Goal: Task Accomplishment & Management: Use online tool/utility

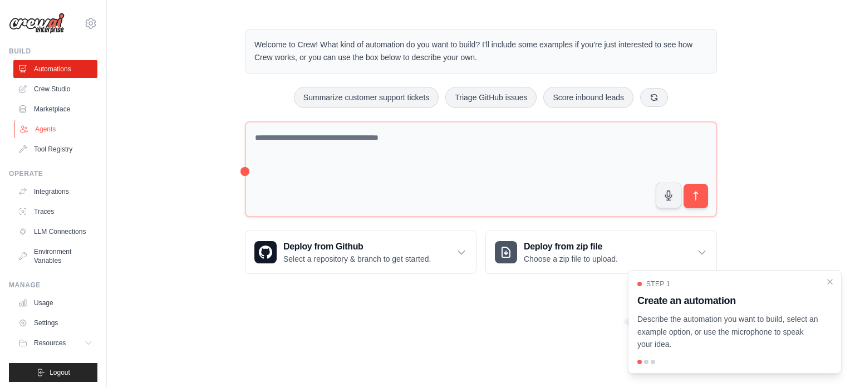
click at [58, 122] on link "Agents" at bounding box center [56, 129] width 84 height 18
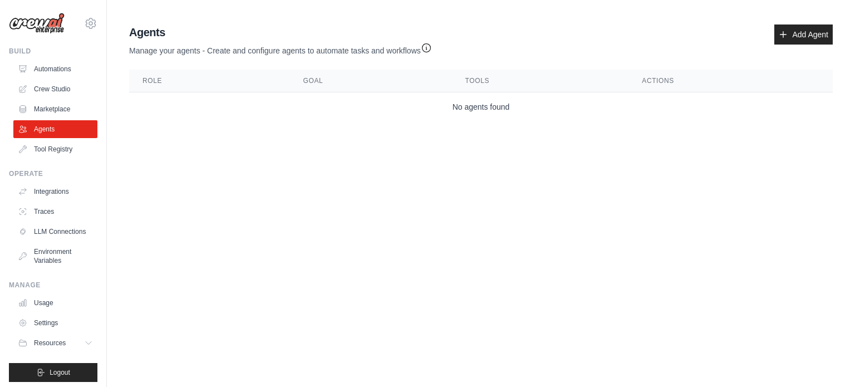
click at [168, 90] on th "Role" at bounding box center [209, 81] width 161 height 23
click at [173, 86] on th "Role" at bounding box center [209, 81] width 161 height 23
click at [202, 77] on th "Role" at bounding box center [209, 81] width 161 height 23
click at [313, 71] on th "Goal" at bounding box center [371, 81] width 162 height 23
click at [323, 77] on th "Goal" at bounding box center [371, 81] width 162 height 23
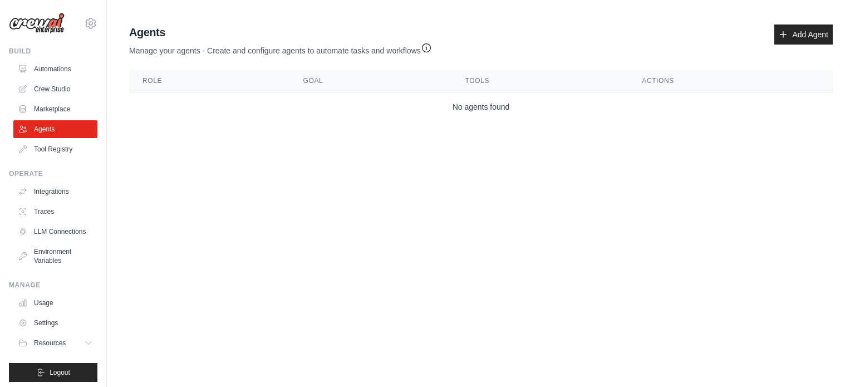
click at [481, 72] on th "Tools" at bounding box center [540, 81] width 177 height 23
click at [664, 82] on th "Actions" at bounding box center [731, 81] width 204 height 23
click at [780, 35] on icon at bounding box center [783, 34] width 9 height 9
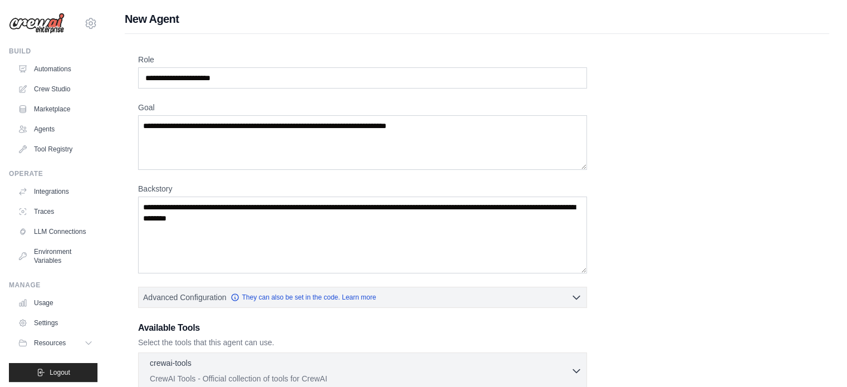
scroll to position [208, 0]
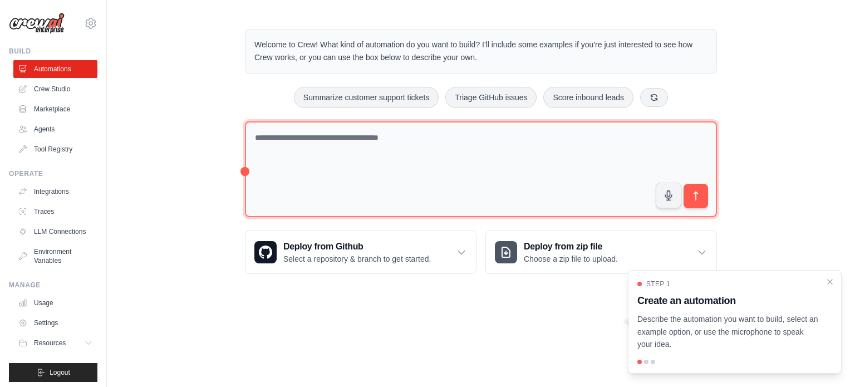
click at [414, 152] on textarea at bounding box center [481, 169] width 472 height 96
click at [343, 178] on textarea at bounding box center [481, 169] width 472 height 96
click at [317, 140] on textarea at bounding box center [481, 169] width 472 height 96
type textarea "**********"
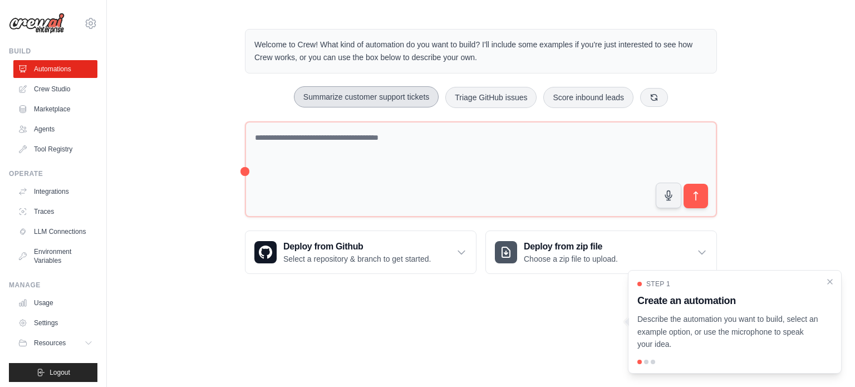
click at [367, 100] on button "Summarize customer support tickets" at bounding box center [366, 96] width 145 height 21
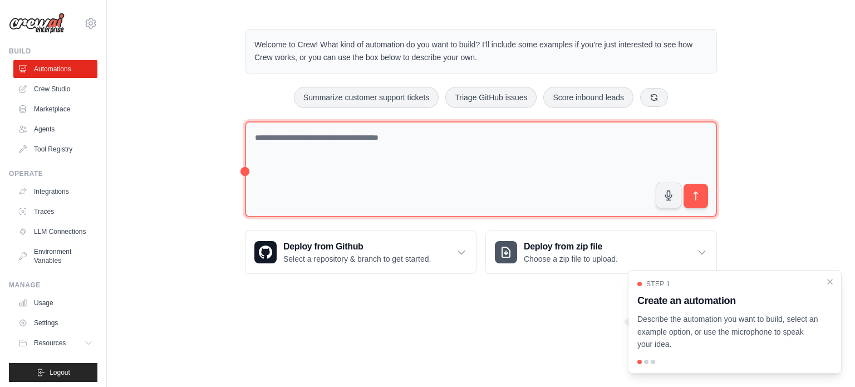
drag, startPoint x: 631, startPoint y: 138, endPoint x: 434, endPoint y: 170, distance: 200.3
click at [434, 170] on textarea at bounding box center [481, 169] width 472 height 96
click at [419, 158] on textarea at bounding box center [481, 169] width 472 height 96
drag, startPoint x: 394, startPoint y: 146, endPoint x: 420, endPoint y: 165, distance: 32.0
click at [420, 165] on textarea at bounding box center [481, 169] width 472 height 96
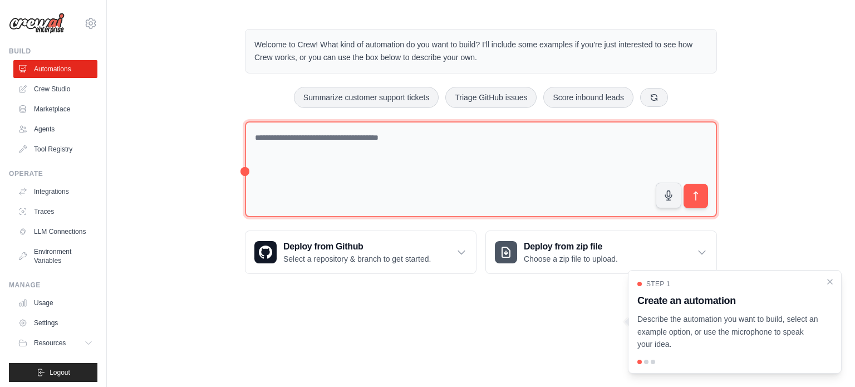
click at [420, 165] on textarea at bounding box center [481, 169] width 472 height 96
drag, startPoint x: 416, startPoint y: 168, endPoint x: 244, endPoint y: 125, distance: 177.7
click at [244, 125] on div "Welcome to Crew! What kind of automation do you want to build? I'll include som…" at bounding box center [481, 151] width 499 height 281
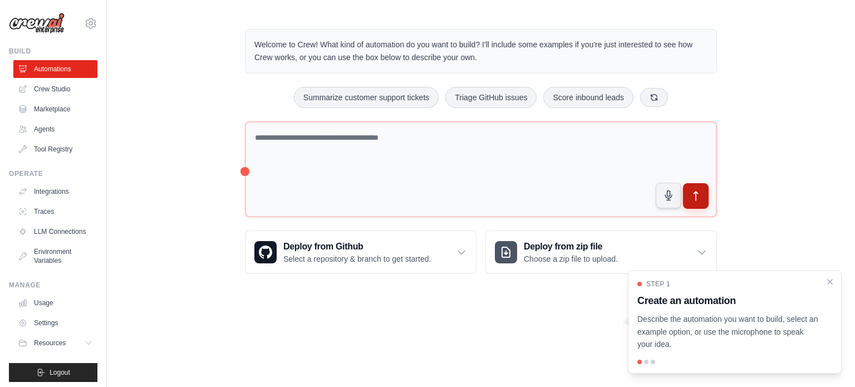
click at [704, 202] on button "submit" at bounding box center [696, 196] width 26 height 26
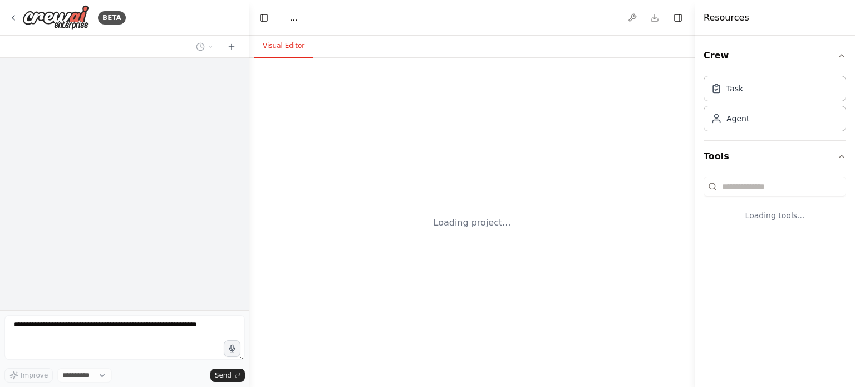
select select "****"
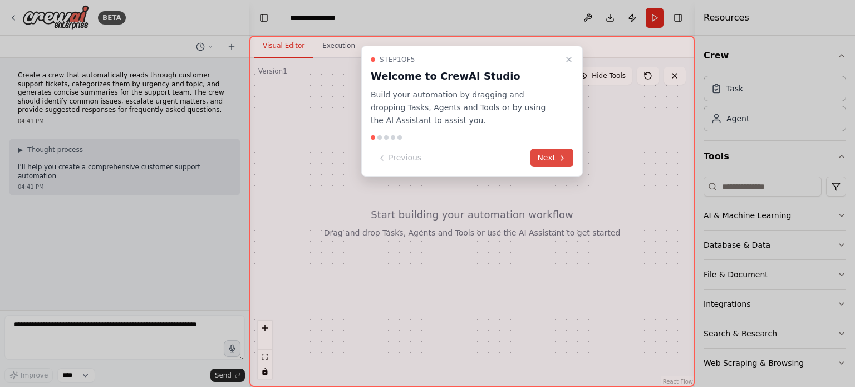
click at [550, 149] on button "Next" at bounding box center [552, 158] width 43 height 18
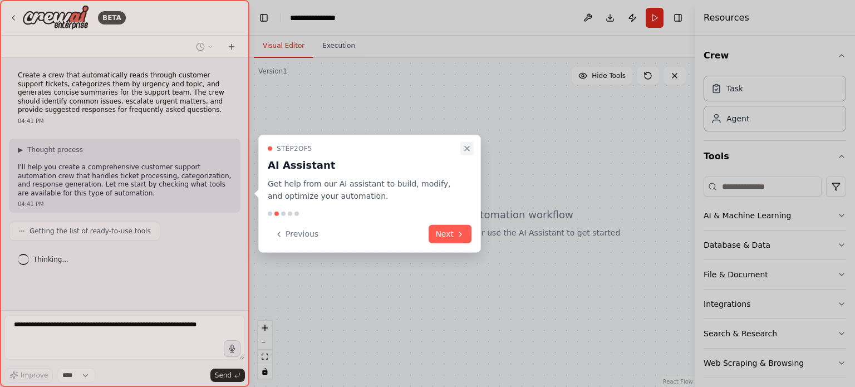
click at [465, 146] on icon "Close walkthrough" at bounding box center [467, 148] width 4 height 4
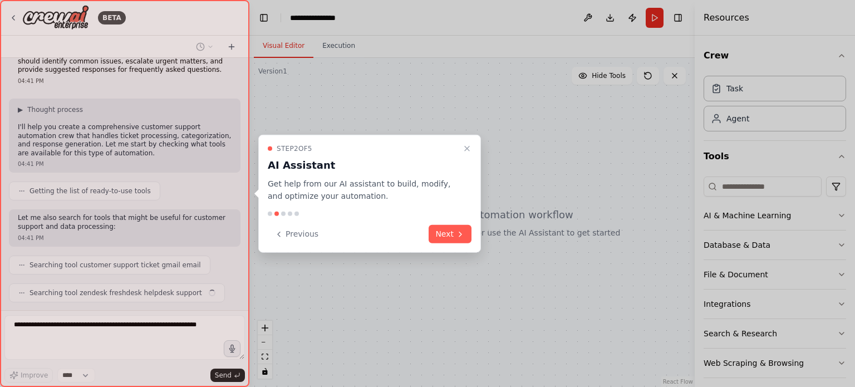
scroll to position [68, 0]
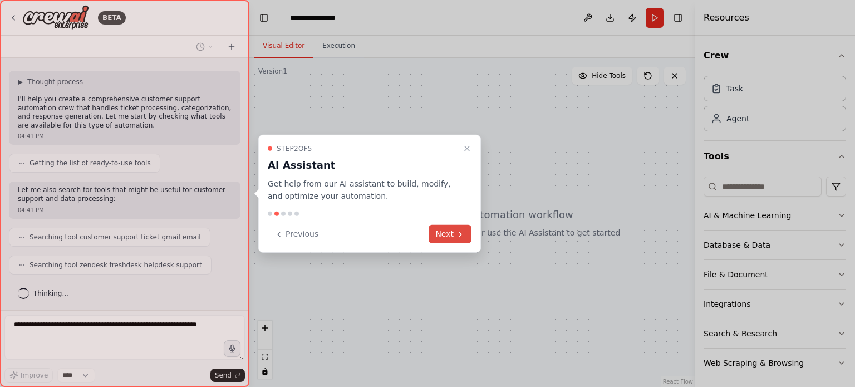
click at [442, 229] on button "Next" at bounding box center [450, 234] width 43 height 18
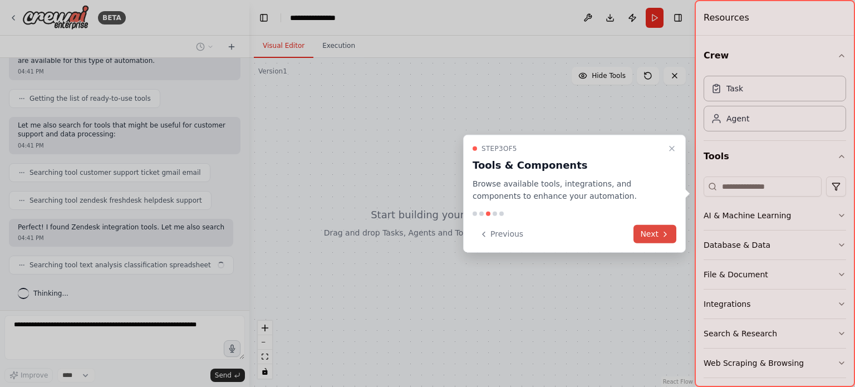
scroll to position [141, 0]
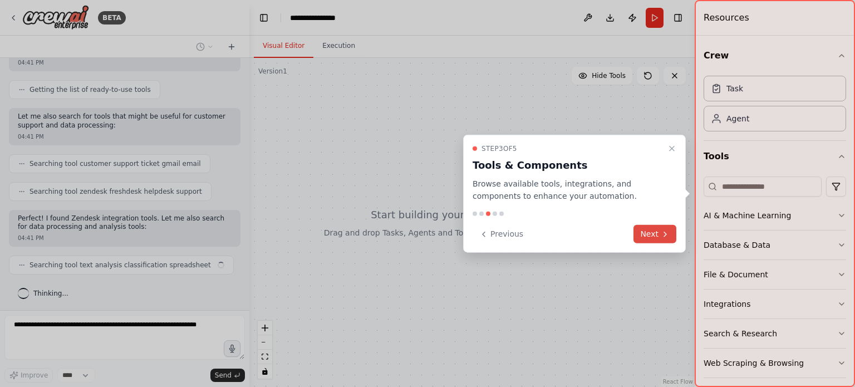
click at [668, 230] on icon at bounding box center [665, 233] width 9 height 9
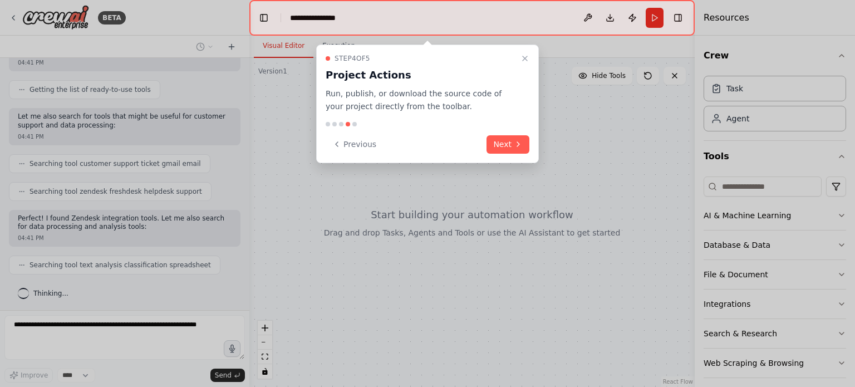
click at [521, 156] on div "Step 4 of 5 Project Actions Run, publish, or download the source code of your p…" at bounding box center [427, 104] width 223 height 119
click at [506, 137] on button "Next" at bounding box center [508, 144] width 43 height 18
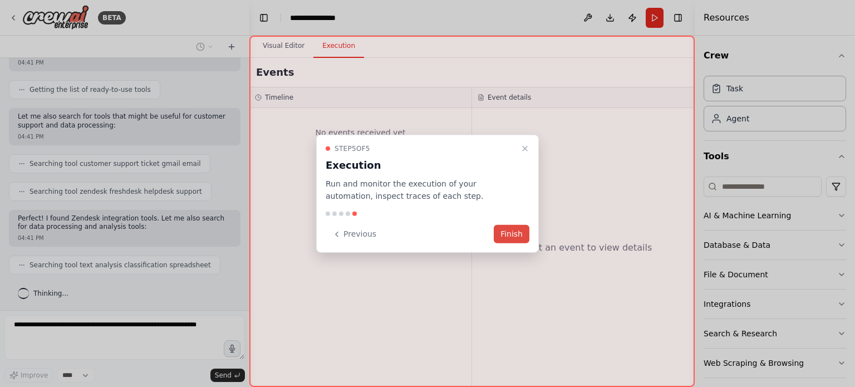
click at [516, 230] on button "Finish" at bounding box center [512, 234] width 36 height 18
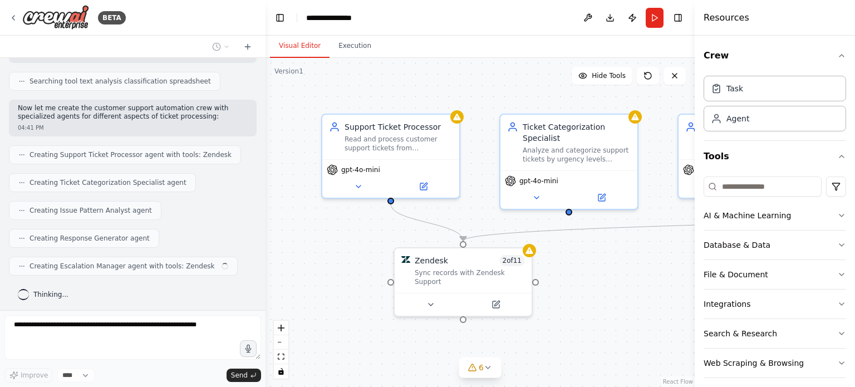
scroll to position [307, 0]
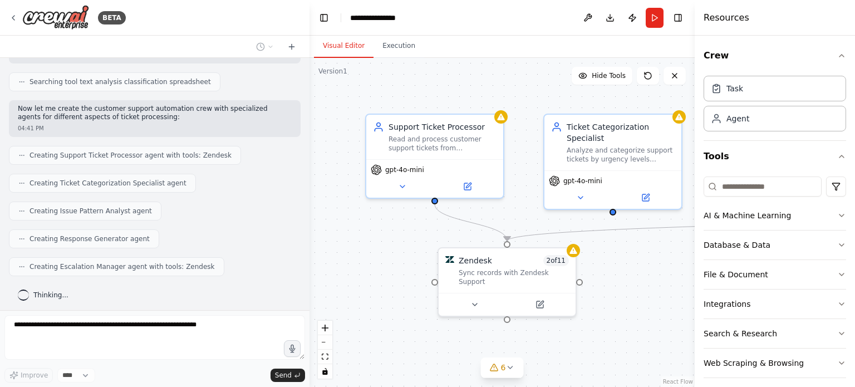
drag, startPoint x: 248, startPoint y: 161, endPoint x: 312, endPoint y: 166, distance: 64.8
click at [312, 166] on div "BETA Create a crew that automatically reads through customer support tickets, c…" at bounding box center [427, 193] width 855 height 387
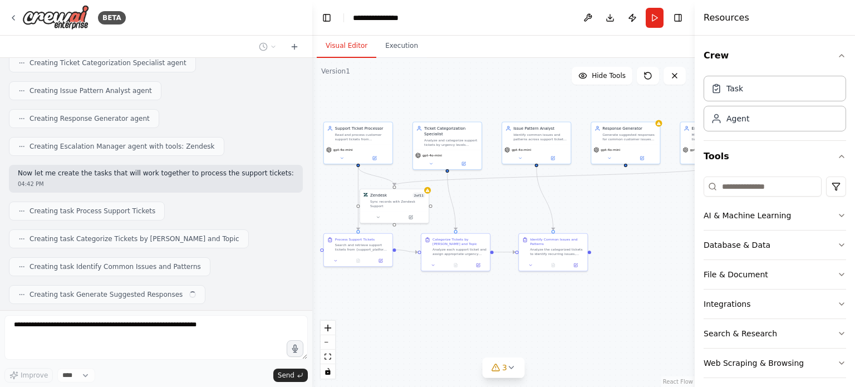
scroll to position [455, 0]
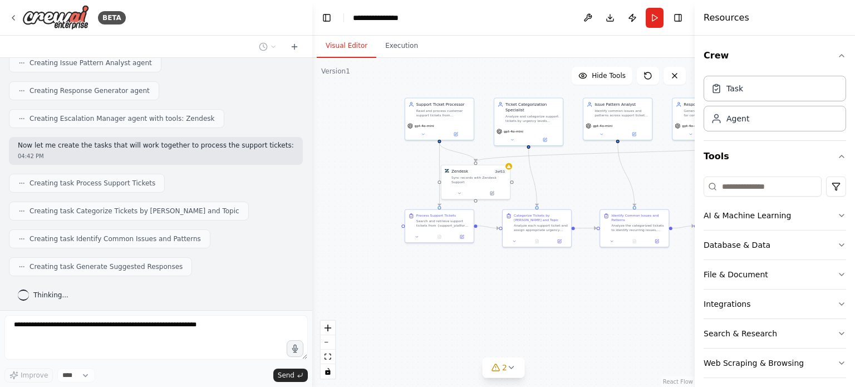
drag, startPoint x: 576, startPoint y: 317, endPoint x: 528, endPoint y: 314, distance: 47.4
click at [528, 314] on div ".deletable-edge-delete-btn { width: 20px; height: 20px; border: 0px solid #ffff…" at bounding box center [503, 222] width 382 height 329
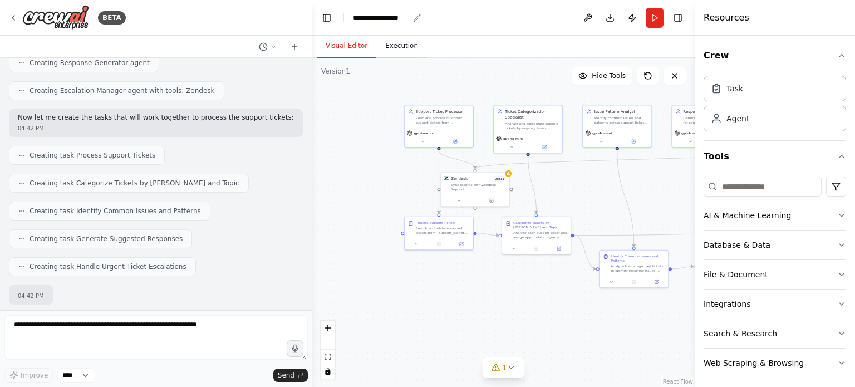
scroll to position [548, 0]
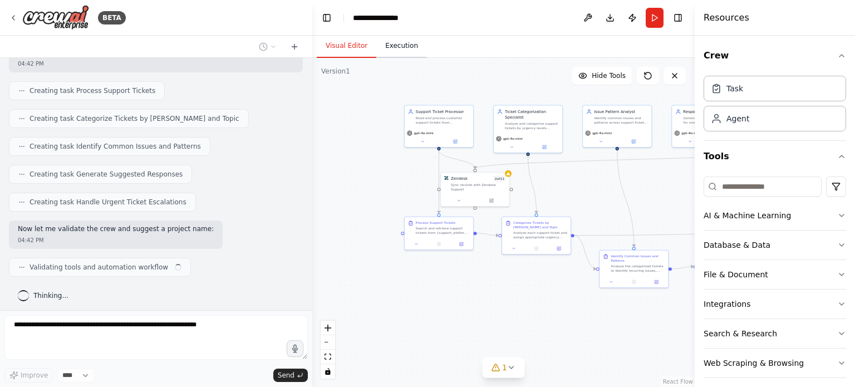
click at [399, 48] on button "Execution" at bounding box center [401, 46] width 51 height 23
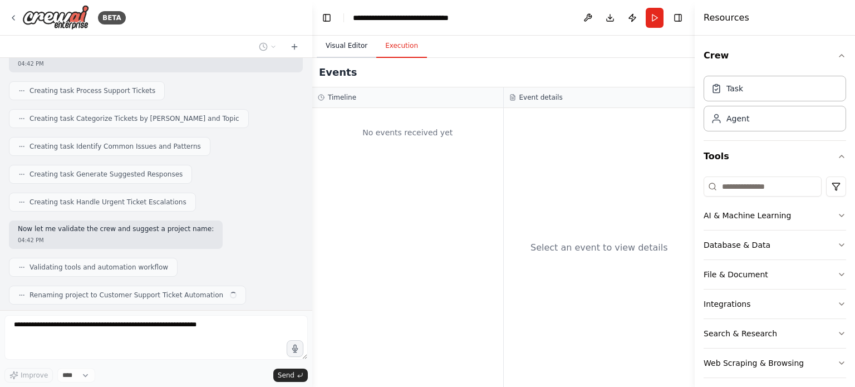
scroll to position [575, 0]
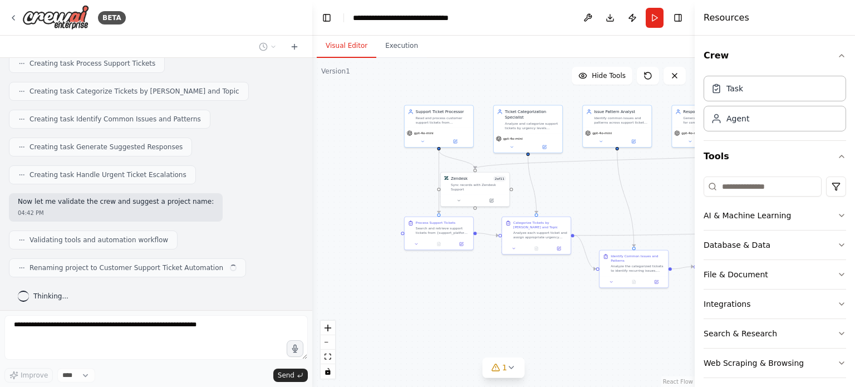
click at [325, 45] on button "Visual Editor" at bounding box center [347, 46] width 60 height 23
click at [773, 212] on button "AI & Machine Learning" at bounding box center [775, 215] width 143 height 29
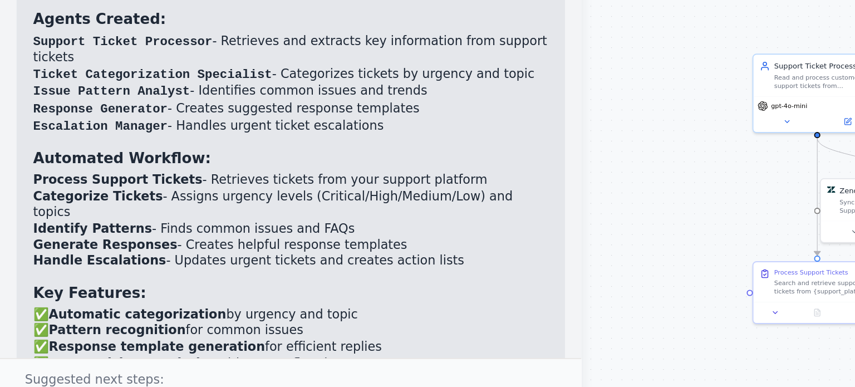
scroll to position [820, 0]
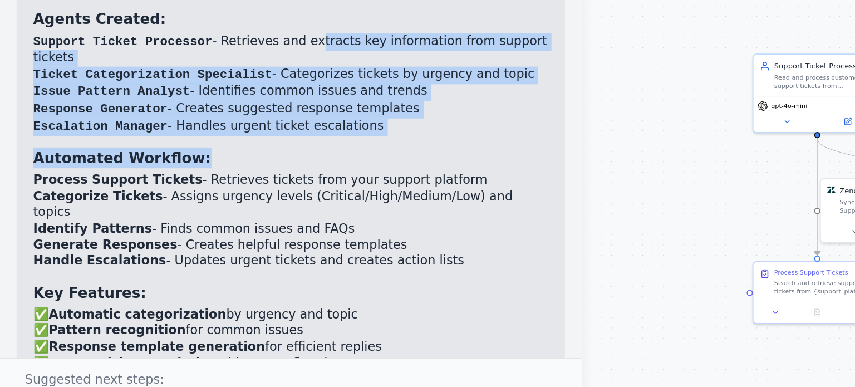
drag, startPoint x: 155, startPoint y: 92, endPoint x: 182, endPoint y: 138, distance: 52.9
click at [182, 138] on div "Perfect! I've created a comprehensive customer support automation crew that han…" at bounding box center [156, 201] width 277 height 311
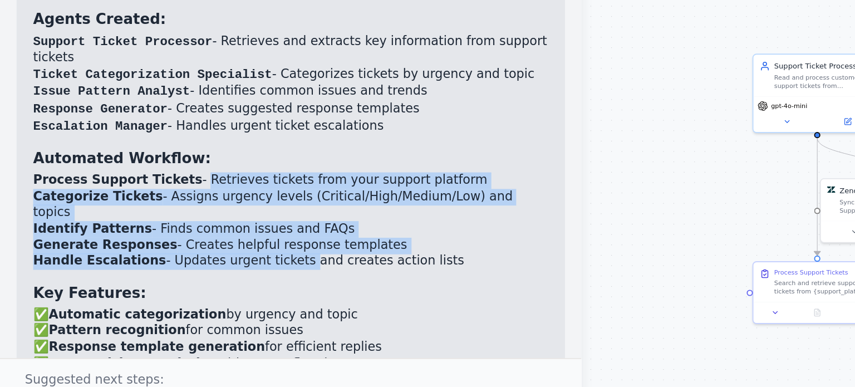
drag, startPoint x: 96, startPoint y: 163, endPoint x: 150, endPoint y: 192, distance: 60.8
click at [150, 192] on ol "Process Support Tickets - Retrieves tickets from your support platform Categori…" at bounding box center [156, 195] width 277 height 52
click at [150, 212] on li "Handle Escalations - Updates urgent tickets and creates action lists" at bounding box center [156, 216] width 277 height 9
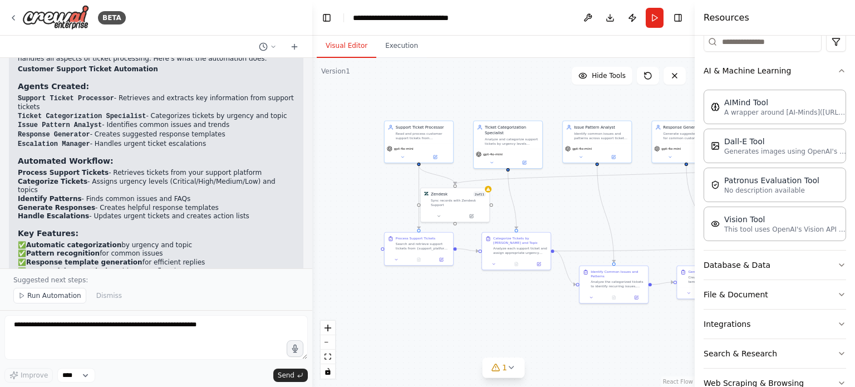
drag, startPoint x: 617, startPoint y: 209, endPoint x: 597, endPoint y: 225, distance: 25.4
click at [597, 225] on div ".deletable-edge-delete-btn { width: 20px; height: 20px; border: 0px solid #ffff…" at bounding box center [503, 222] width 382 height 329
click at [488, 191] on div "Zendesk 2 of 11 Sync records with Zendesk Support" at bounding box center [455, 198] width 68 height 22
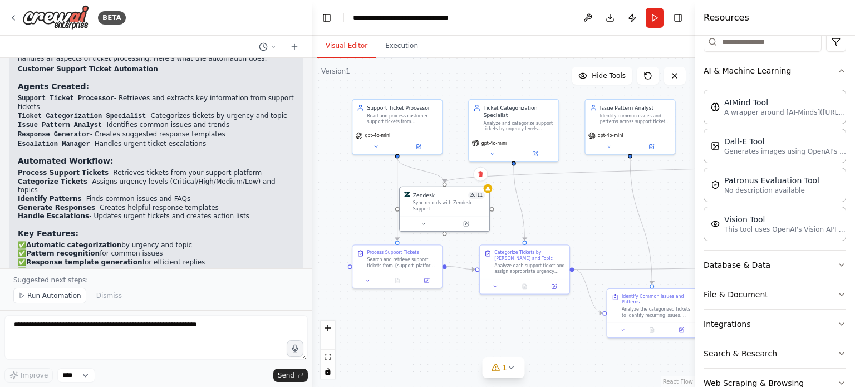
click at [567, 200] on div ".deletable-edge-delete-btn { width: 20px; height: 20px; border: 0px solid #ffff…" at bounding box center [503, 222] width 382 height 329
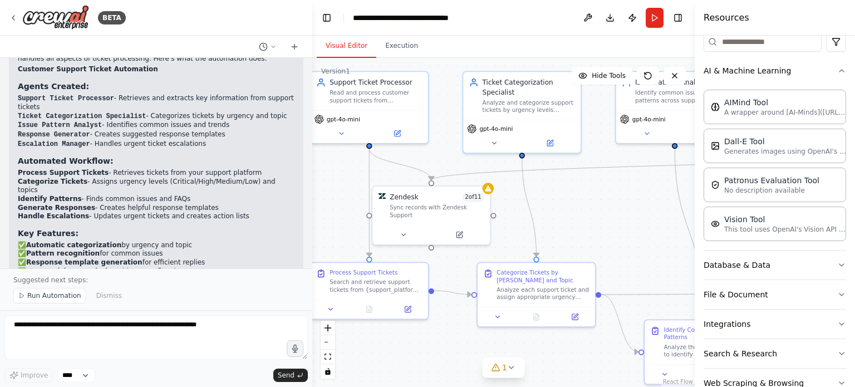
click at [662, 207] on div ".deletable-edge-delete-btn { width: 20px; height: 20px; border: 0px solid #ffff…" at bounding box center [503, 222] width 382 height 329
click at [745, 150] on p "Generates images using OpenAI's Dall-E model." at bounding box center [785, 150] width 122 height 9
click at [777, 146] on p "Generates images using OpenAI's Dall-E model." at bounding box center [785, 150] width 122 height 9
drag, startPoint x: 664, startPoint y: 233, endPoint x: 599, endPoint y: 207, distance: 69.9
click at [599, 207] on div "Generates images using OpenAI's Dall-E model." at bounding box center [594, 199] width 95 height 15
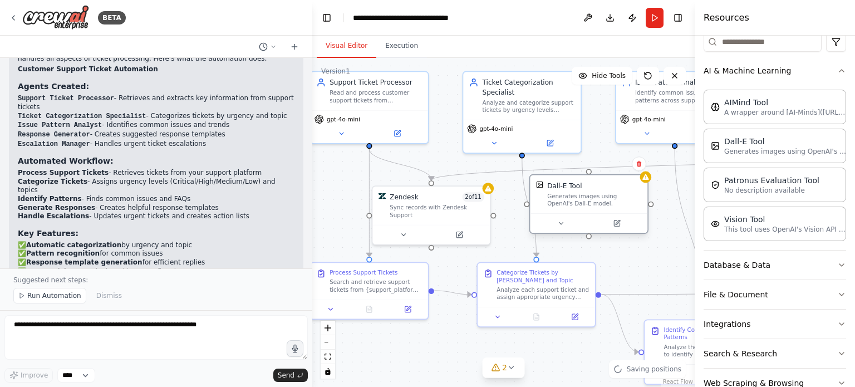
click at [637, 197] on div "Generates images using OpenAI's Dall-E model." at bounding box center [594, 199] width 95 height 15
click at [640, 166] on icon at bounding box center [639, 164] width 4 height 6
click at [640, 165] on icon at bounding box center [639, 164] width 4 height 6
click at [636, 165] on icon at bounding box center [639, 163] width 7 height 7
click at [608, 166] on button "Confirm" at bounding box center [608, 163] width 40 height 13
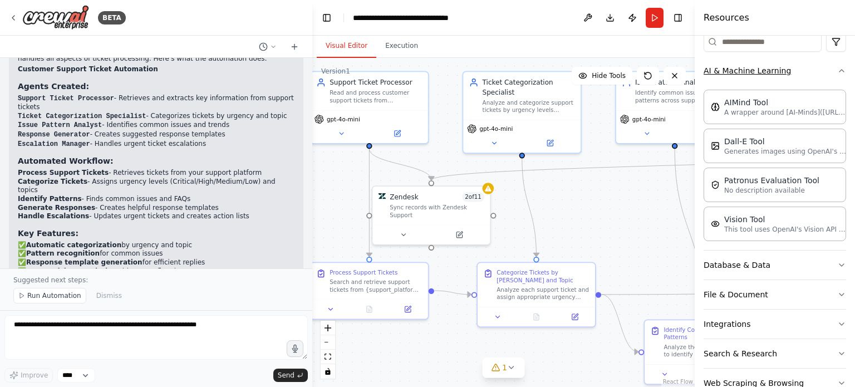
click at [831, 77] on button "AI & Machine Learning" at bounding box center [775, 70] width 143 height 29
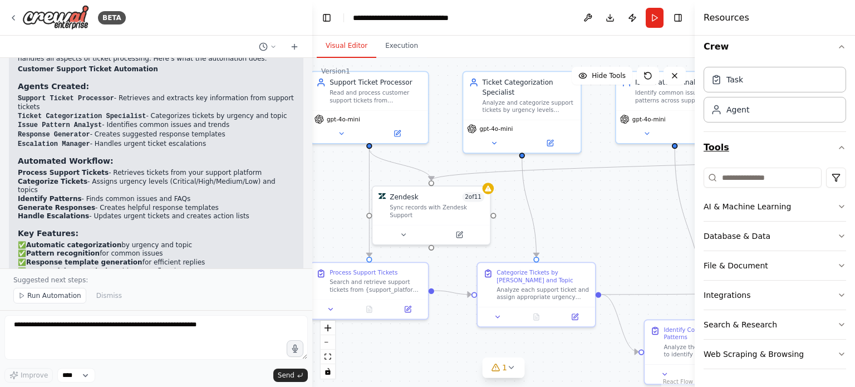
scroll to position [7, 0]
click at [837, 239] on icon "button" at bounding box center [841, 237] width 9 height 9
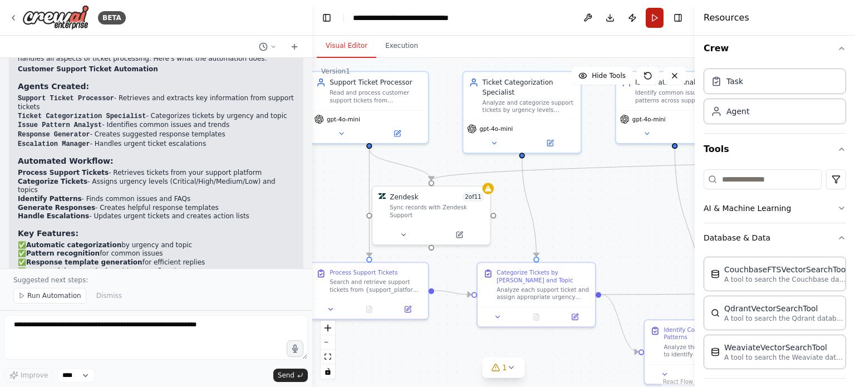
click at [657, 26] on button "Run" at bounding box center [655, 18] width 18 height 20
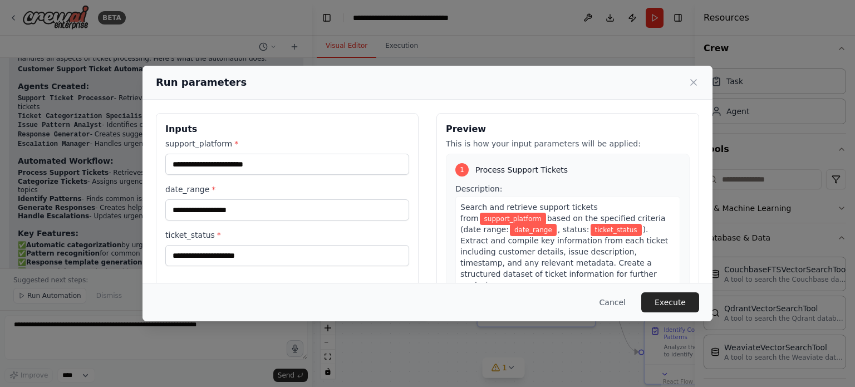
click at [546, 181] on div "1 Process Support Tickets Description: Search and retrieve support tickets from…" at bounding box center [568, 267] width 244 height 226
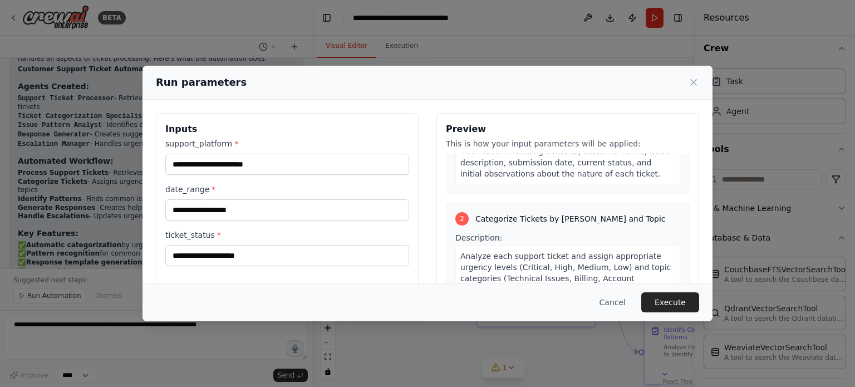
scroll to position [163, 0]
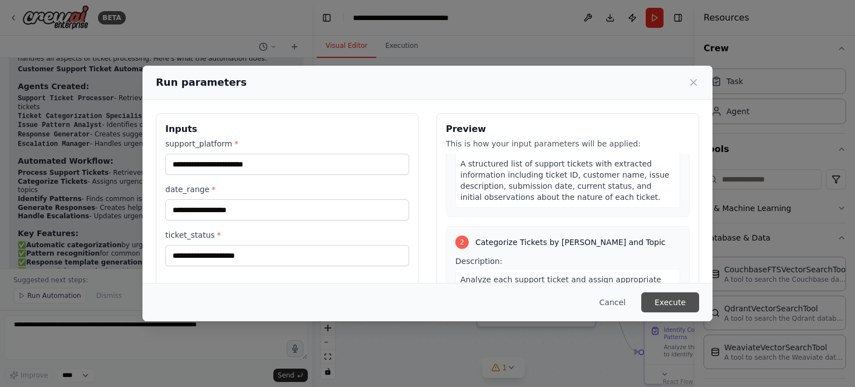
click at [667, 300] on button "Execute" at bounding box center [670, 302] width 58 height 20
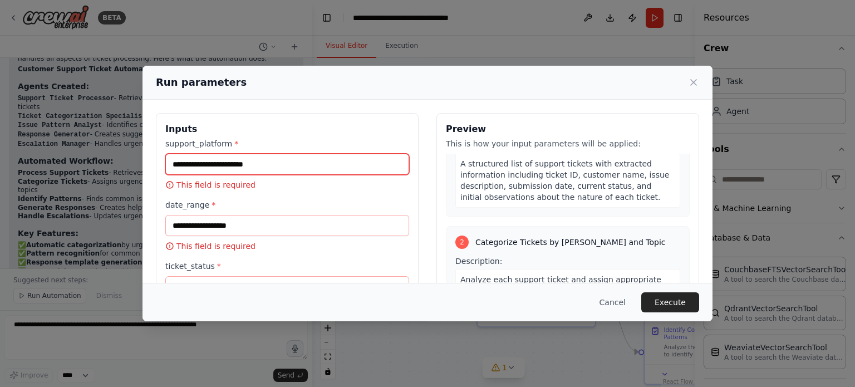
click at [266, 166] on input "support_platform *" at bounding box center [287, 164] width 244 height 21
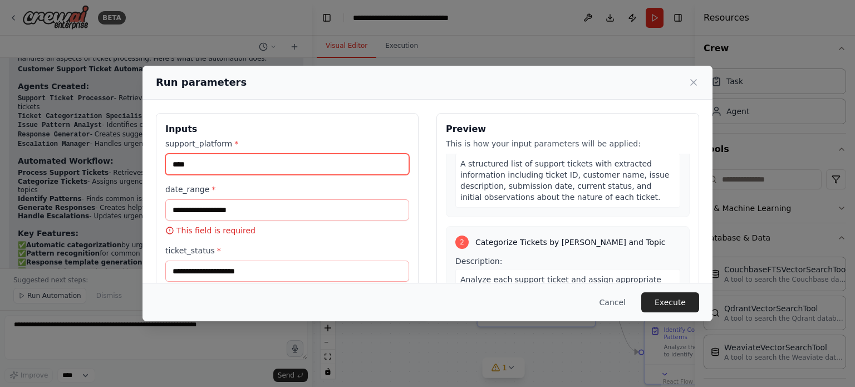
type input "*****"
drag, startPoint x: 208, startPoint y: 162, endPoint x: 133, endPoint y: 157, distance: 75.3
click at [133, 157] on div "Run parameters Inputs support_platform * ***** date_range * This field is requi…" at bounding box center [427, 193] width 855 height 387
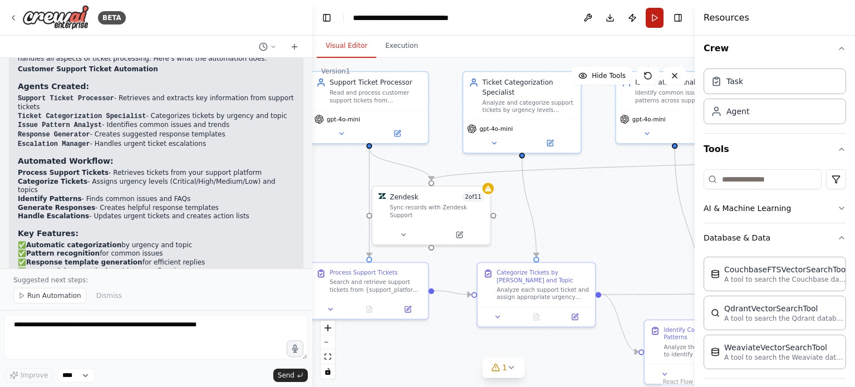
click at [654, 24] on button "Run" at bounding box center [655, 18] width 18 height 20
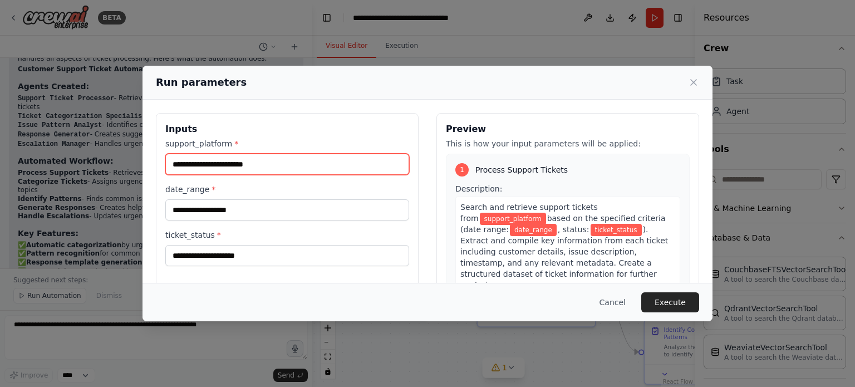
click at [323, 163] on input "support_platform *" at bounding box center [287, 164] width 244 height 21
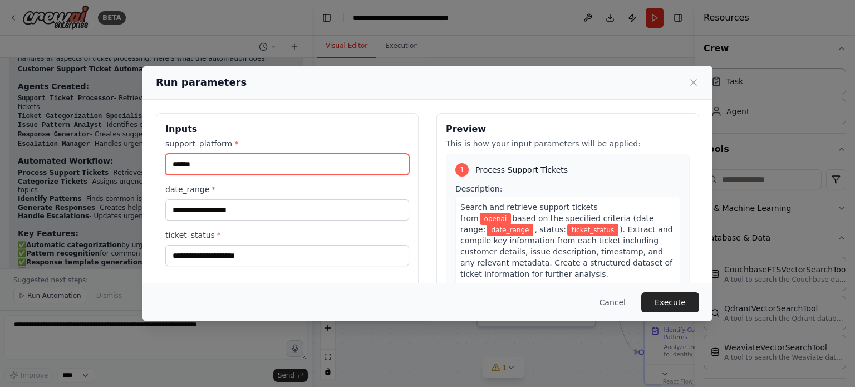
type input "******"
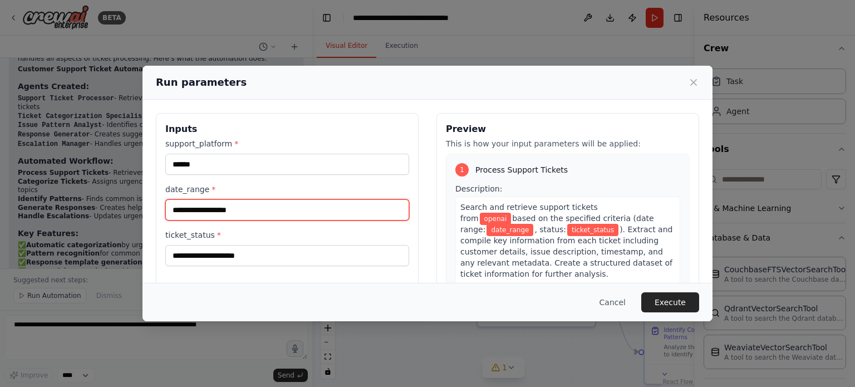
click at [286, 207] on input "date_range *" at bounding box center [287, 209] width 244 height 21
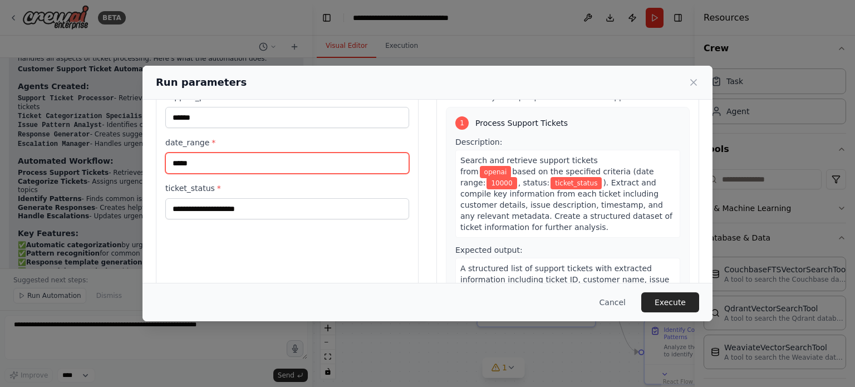
scroll to position [57, 0]
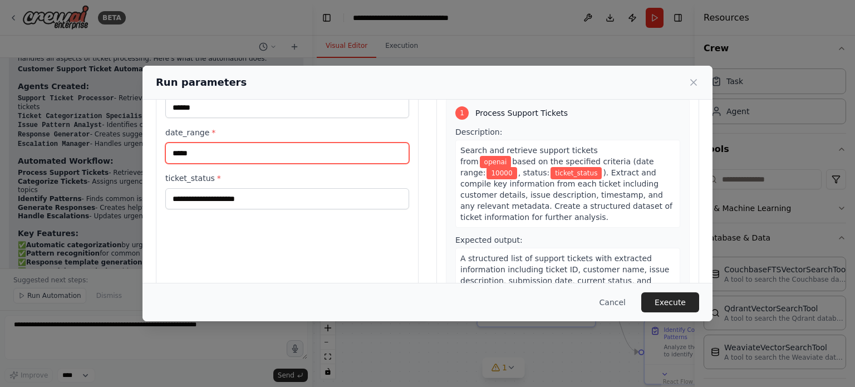
type input "*****"
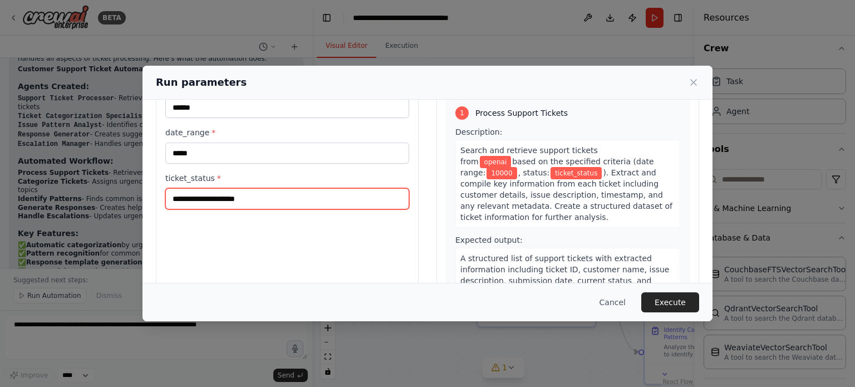
click at [264, 198] on input "ticket_status *" at bounding box center [287, 198] width 244 height 21
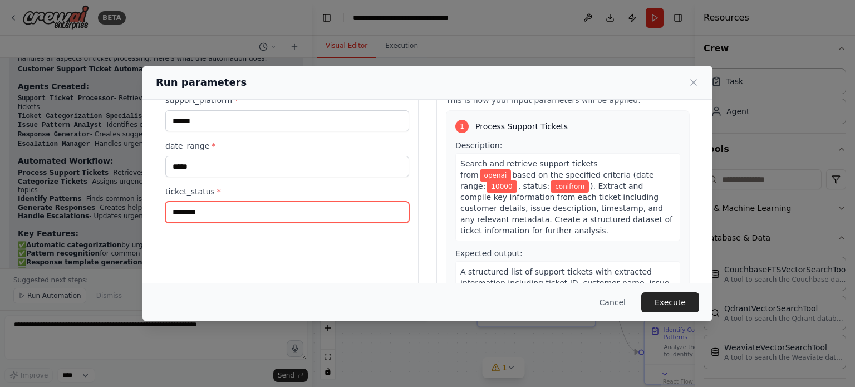
scroll to position [45, 0]
type input "********"
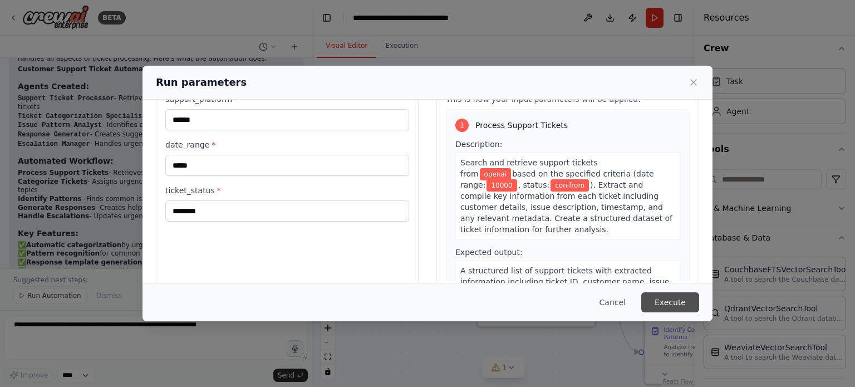
click at [688, 307] on button "Execute" at bounding box center [670, 302] width 58 height 20
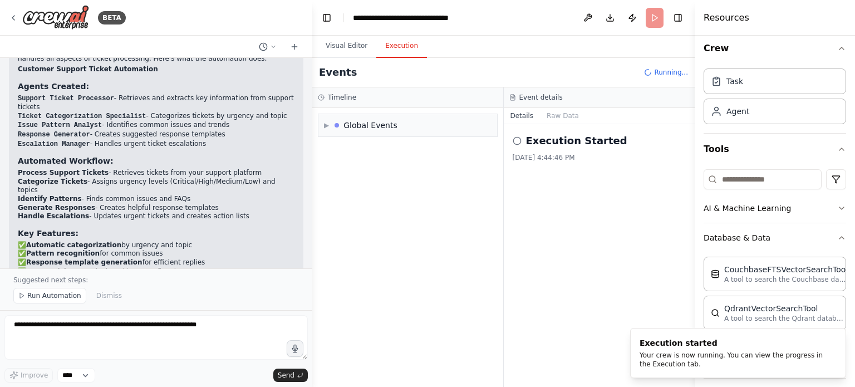
click at [381, 52] on button "Execution" at bounding box center [401, 46] width 51 height 23
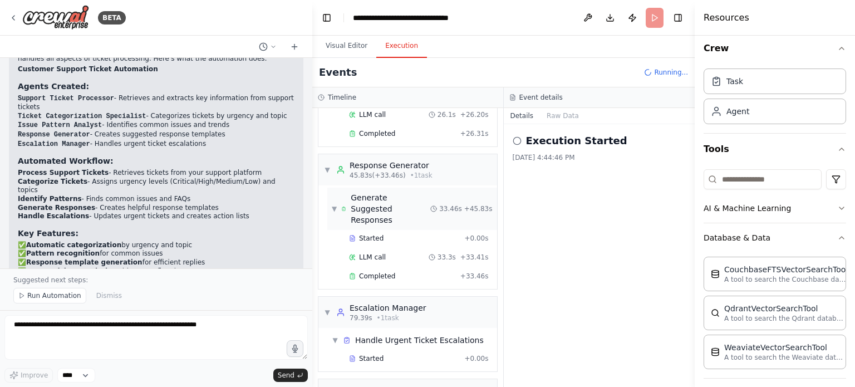
scroll to position [384, 0]
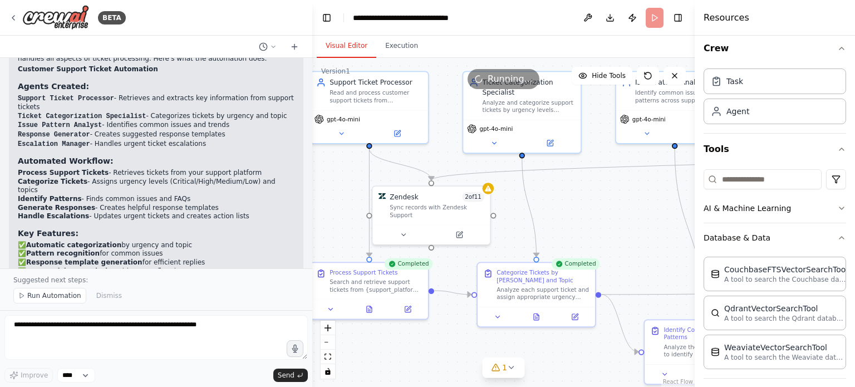
click at [340, 46] on button "Visual Editor" at bounding box center [347, 46] width 60 height 23
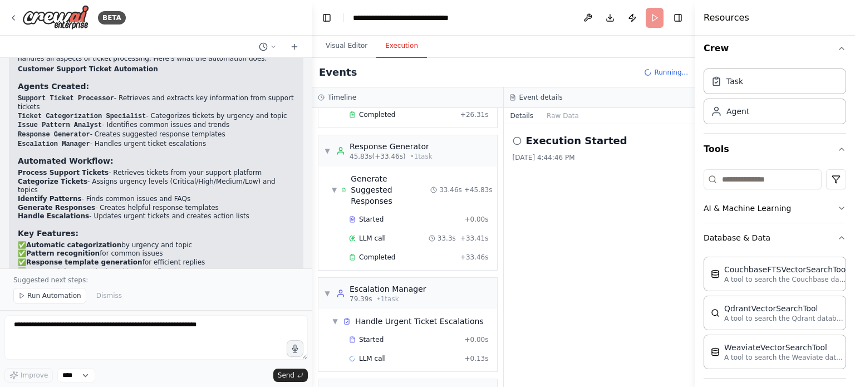
click at [394, 51] on button "Execution" at bounding box center [401, 46] width 51 height 23
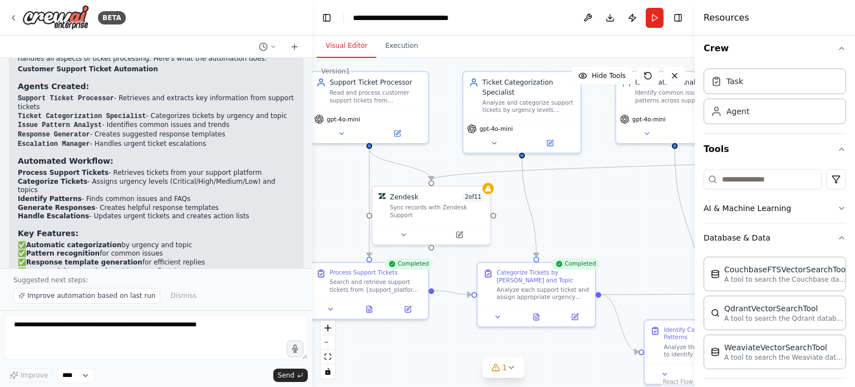
click at [350, 46] on button "Visual Editor" at bounding box center [347, 46] width 60 height 23
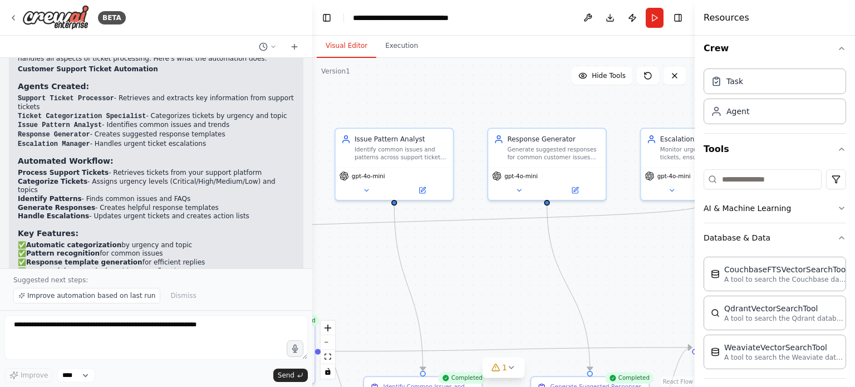
drag, startPoint x: 602, startPoint y: 182, endPoint x: 305, endPoint y: 220, distance: 299.7
click at [305, 220] on div "BETA Create a crew that automatically reads through customer support tickets, c…" at bounding box center [427, 193] width 855 height 387
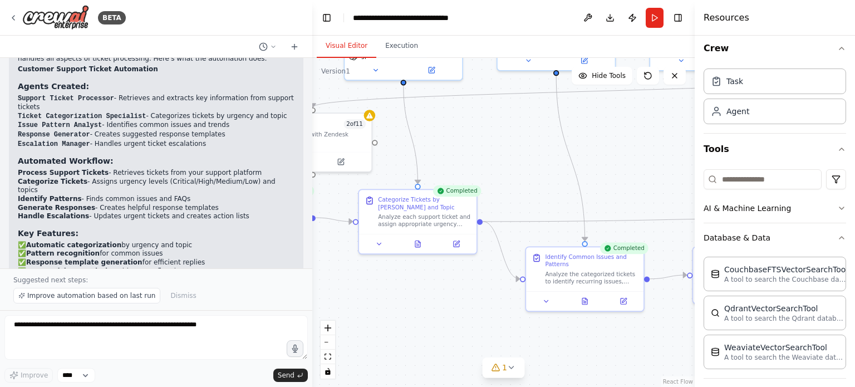
drag, startPoint x: 494, startPoint y: 276, endPoint x: 671, endPoint y: 165, distance: 208.8
click at [671, 165] on div ".deletable-edge-delete-btn { width: 20px; height: 20px; border: 0px solid #ffff…" at bounding box center [503, 222] width 382 height 329
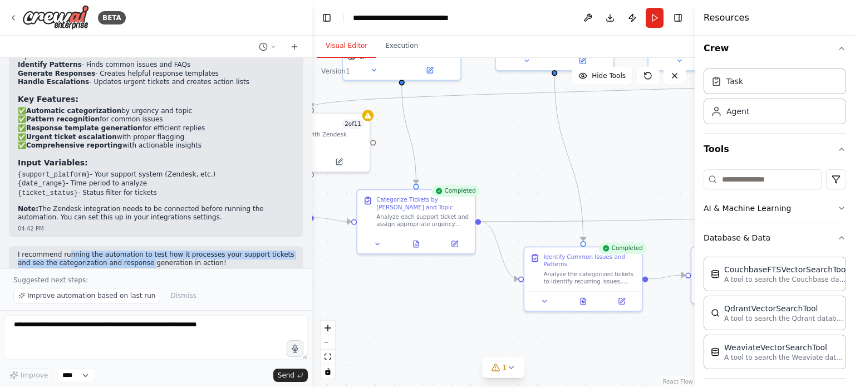
drag, startPoint x: 65, startPoint y: 231, endPoint x: 115, endPoint y: 241, distance: 51.0
click at [115, 251] on p "I recommend running the automation to test how it processes your support ticket…" at bounding box center [156, 259] width 277 height 17
drag, startPoint x: 556, startPoint y: 113, endPoint x: 534, endPoint y: 138, distance: 33.5
click at [534, 138] on div ".deletable-edge-delete-btn { width: 20px; height: 20px; border: 0px solid #ffff…" at bounding box center [503, 222] width 382 height 329
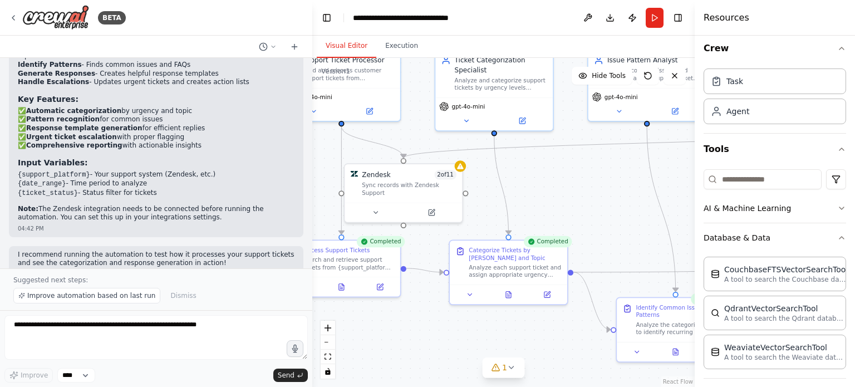
drag, startPoint x: 534, startPoint y: 138, endPoint x: 536, endPoint y: 199, distance: 61.3
click at [536, 199] on div ".deletable-edge-delete-btn { width: 20px; height: 20px; border: 0px solid #ffff…" at bounding box center [503, 222] width 382 height 329
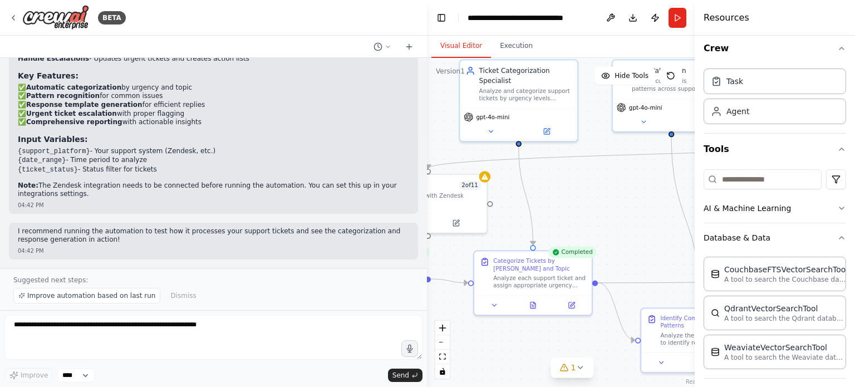
drag, startPoint x: 310, startPoint y: 154, endPoint x: 434, endPoint y: 159, distance: 124.8
click at [434, 159] on div "BETA Create a crew that automatically reads through customer support tickets, c…" at bounding box center [427, 193] width 855 height 387
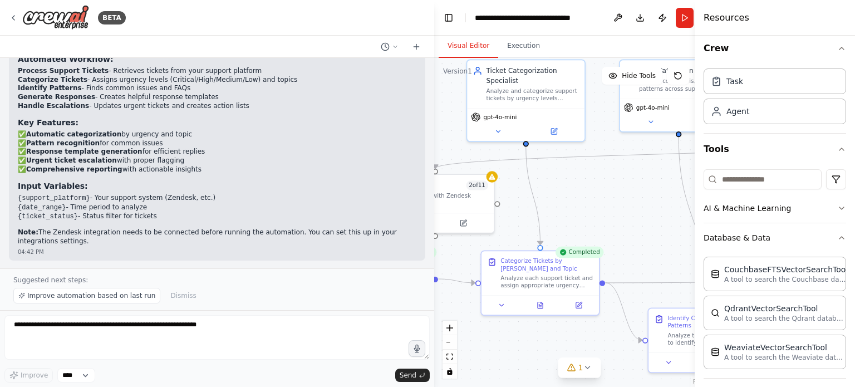
scroll to position [911, 0]
